Goal: Task Accomplishment & Management: Manage account settings

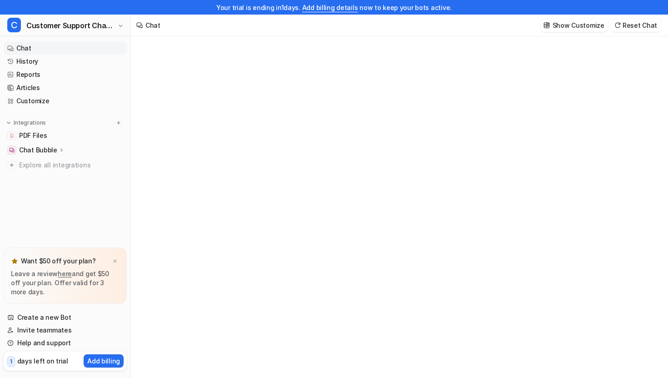
type textarea "**********"
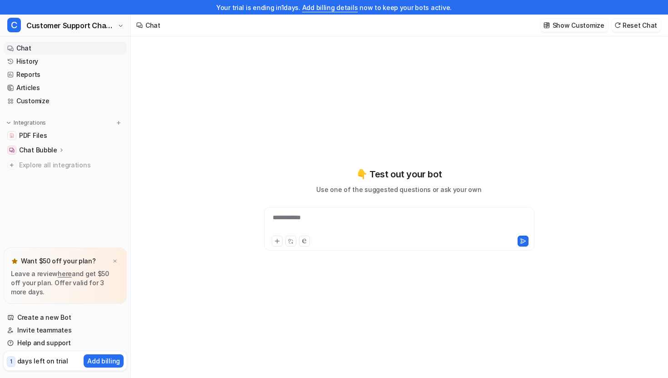
scroll to position [15, 0]
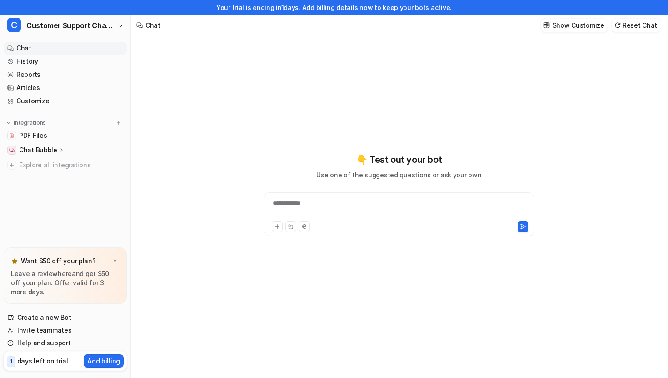
click at [39, 363] on p "days left on trial" at bounding box center [42, 361] width 51 height 10
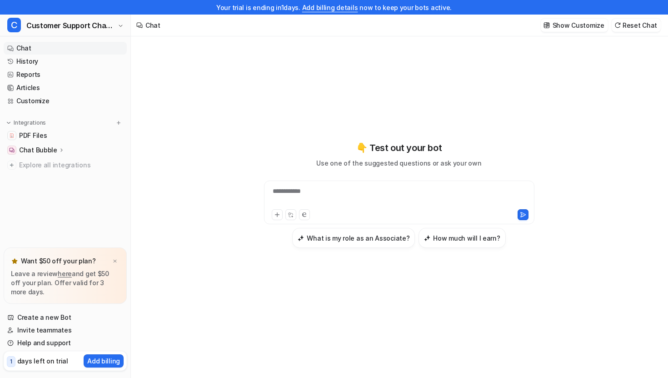
click at [9, 359] on span "1" at bounding box center [11, 361] width 9 height 11
click at [39, 358] on p "days left on trial" at bounding box center [42, 361] width 51 height 10
click at [91, 358] on p "Add billing" at bounding box center [103, 361] width 33 height 10
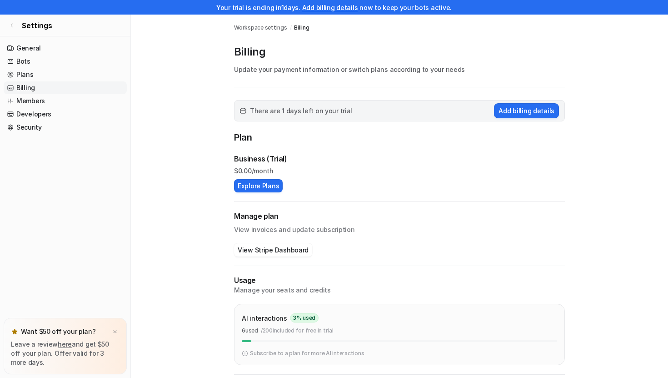
click at [293, 112] on span "There are 1 days left on your trial" at bounding box center [301, 111] width 102 height 10
click at [33, 74] on link "Plans" at bounding box center [65, 74] width 123 height 13
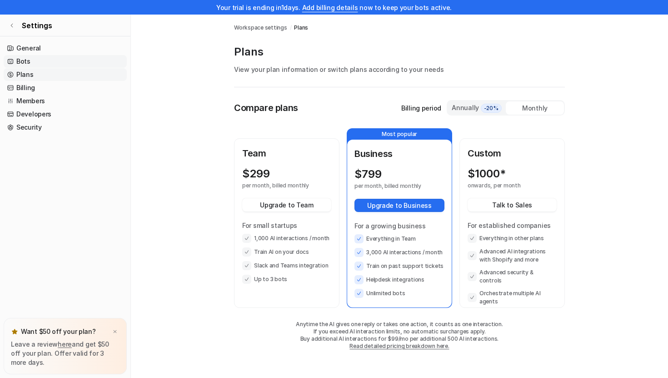
click at [29, 61] on link "Bots" at bounding box center [65, 61] width 123 height 13
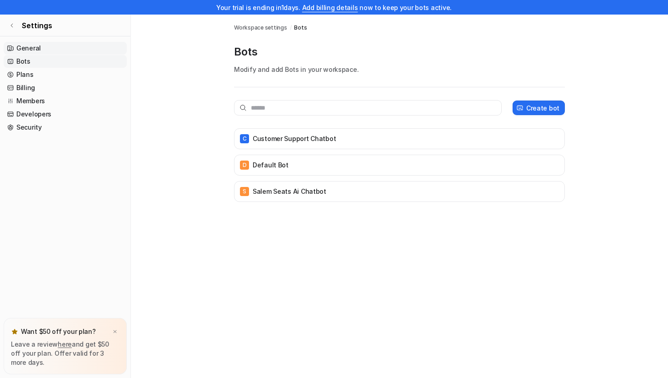
click at [36, 48] on link "General" at bounding box center [65, 48] width 123 height 13
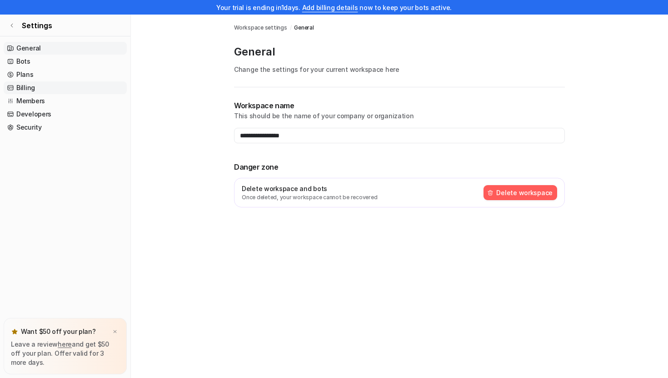
click at [20, 90] on link "Billing" at bounding box center [65, 87] width 123 height 13
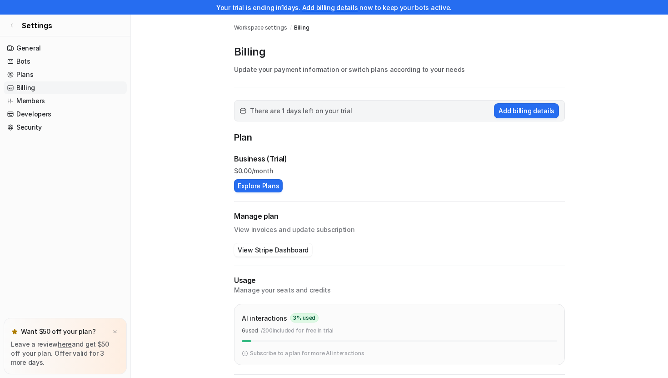
click at [323, 112] on span "There are 1 days left on your trial" at bounding box center [301, 111] width 102 height 10
click at [352, 75] on div "Billing Update your payment information or switch plans according to your needs" at bounding box center [399, 66] width 331 height 43
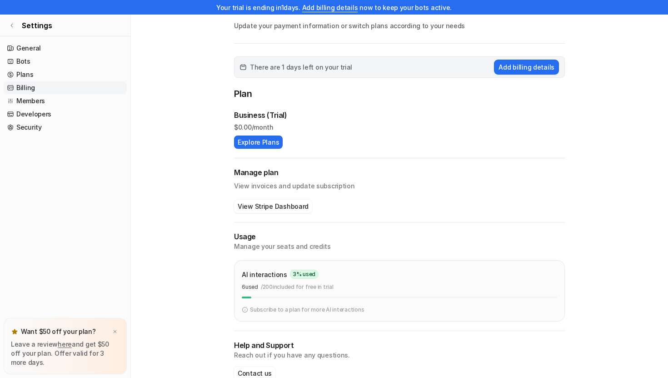
scroll to position [57, 0]
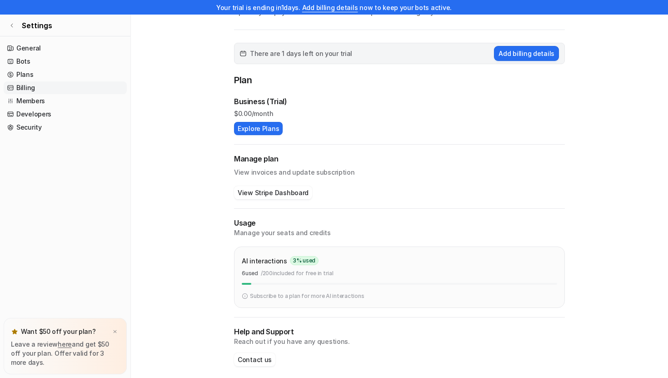
click at [329, 281] on div "AI interactions 3 % used 6 used / 200 included for free in trial" at bounding box center [399, 269] width 315 height 30
click at [270, 262] on p "AI interactions" at bounding box center [264, 261] width 45 height 10
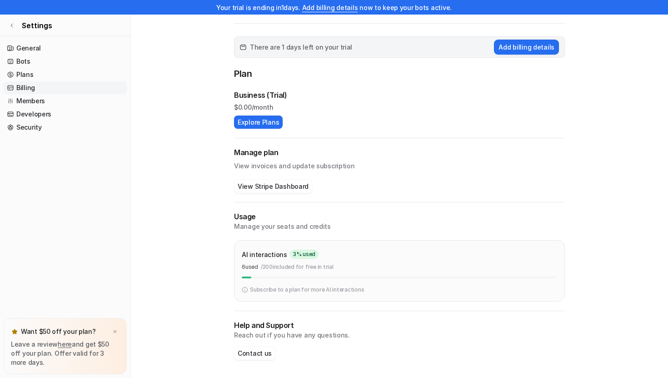
scroll to position [13, 0]
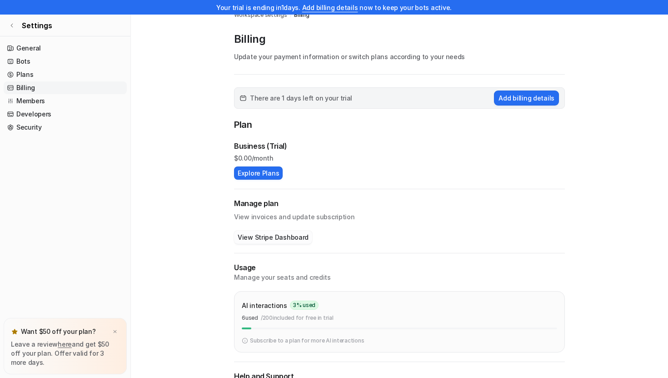
click at [277, 235] on button "View Stripe Dashboard" at bounding box center [273, 236] width 78 height 13
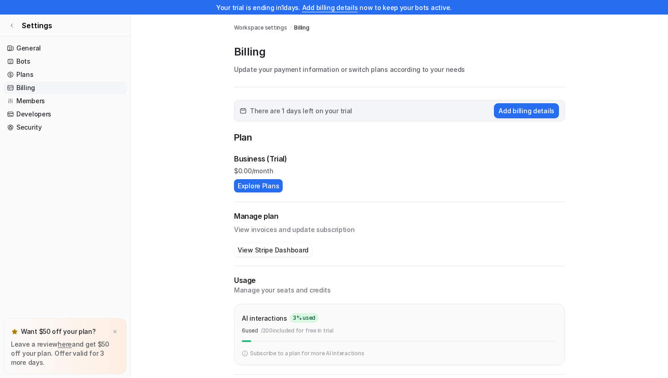
click at [298, 109] on span "There are 1 days left on your trial" at bounding box center [301, 111] width 102 height 10
click at [532, 111] on button "Add billing details" at bounding box center [526, 110] width 65 height 15
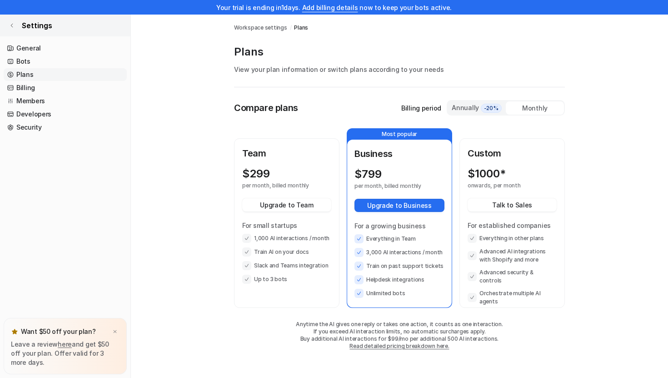
click at [18, 26] on link "Settings" at bounding box center [65, 26] width 130 height 22
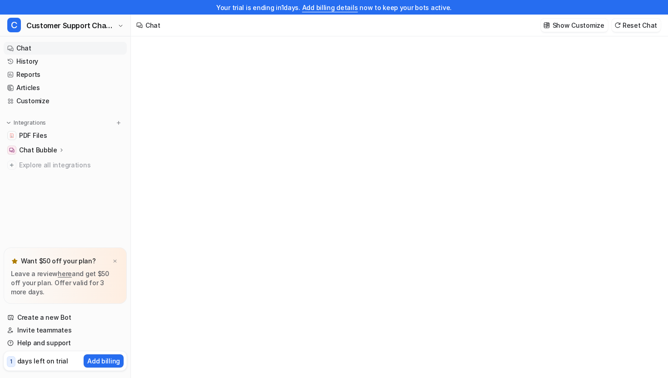
type textarea "**********"
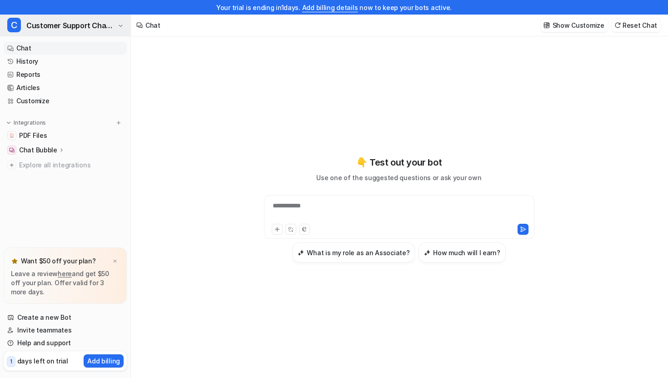
click at [117, 24] on button "C Customer Support Chatbot" at bounding box center [65, 26] width 130 height 22
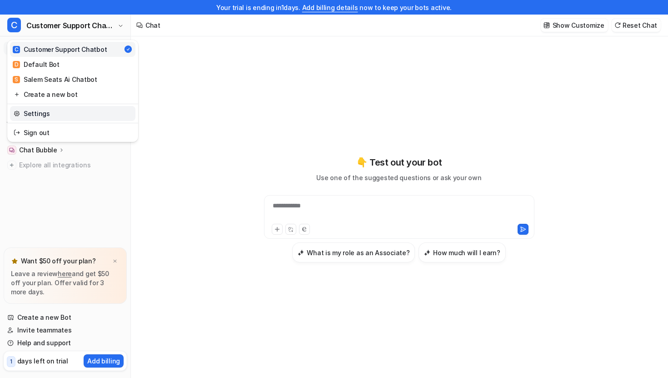
click at [67, 109] on link "Settings" at bounding box center [72, 113] width 125 height 15
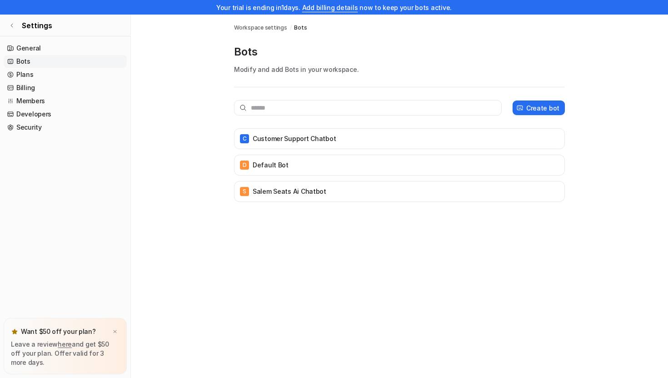
click at [275, 5] on div "Your trial is ending [DATE]. Add billing details now to keep your bots active." at bounding box center [334, 7] width 668 height 15
click at [12, 29] on link "Settings" at bounding box center [65, 26] width 130 height 22
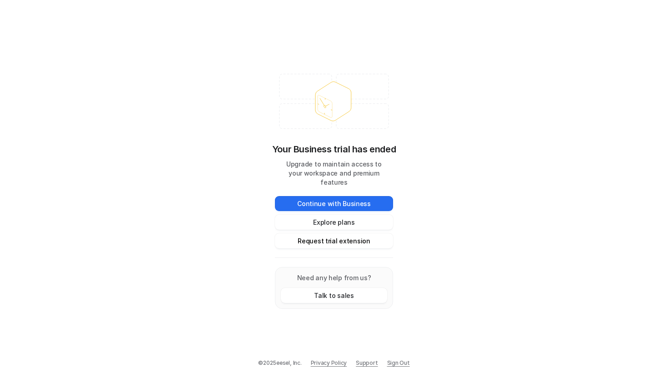
click at [309, 234] on button "Request trial extension" at bounding box center [334, 240] width 118 height 15
click at [339, 237] on button "Request trial extension" at bounding box center [334, 240] width 118 height 15
click at [344, 235] on button "Request trial extension" at bounding box center [334, 240] width 118 height 15
